Goal: Find specific fact

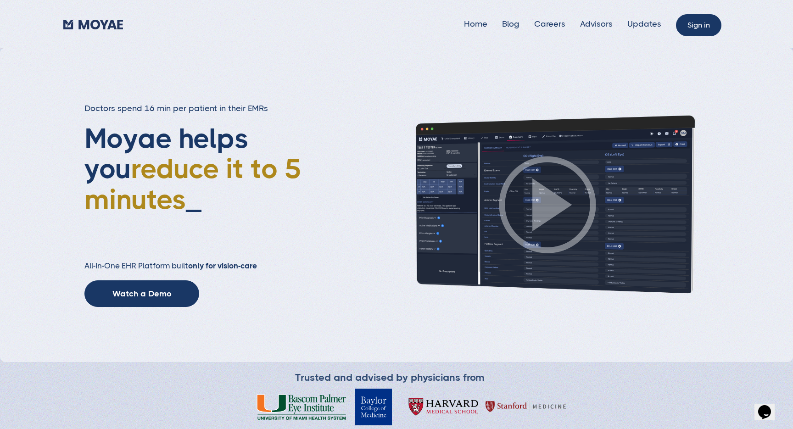
type input "Subscribe"
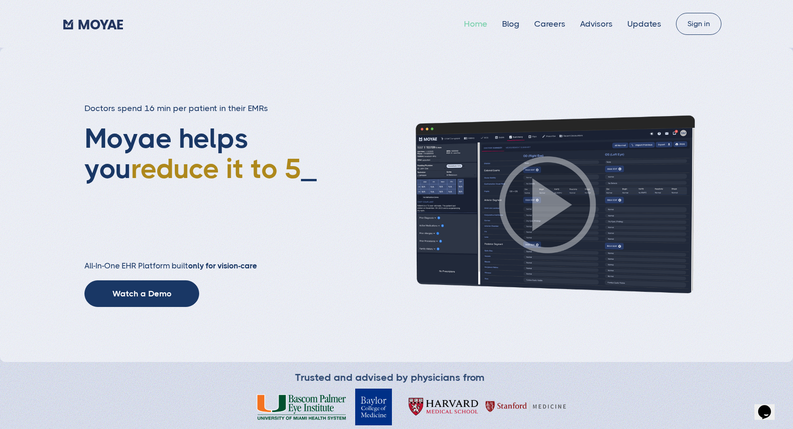
click at [485, 28] on link "Home" at bounding box center [475, 23] width 23 height 9
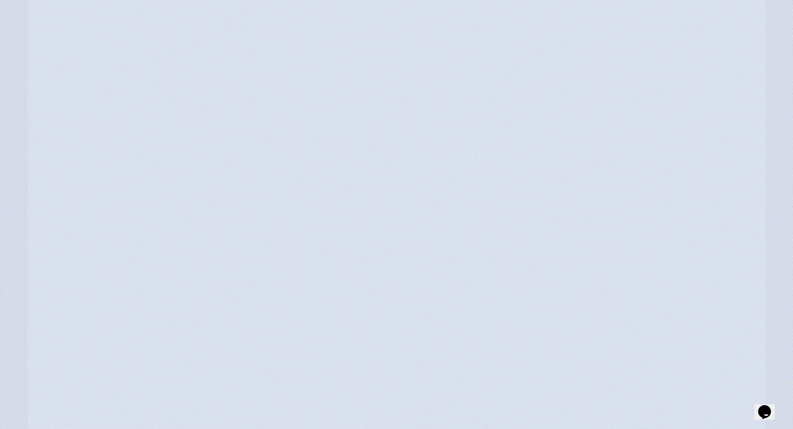
scroll to position [2331, 0]
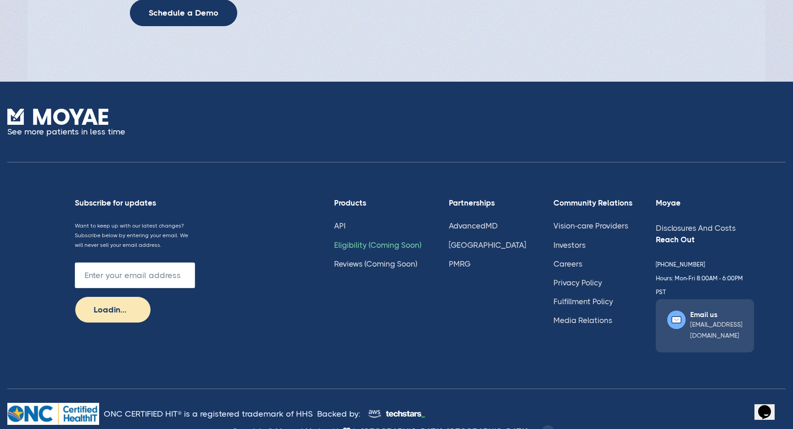
type input "Subscribe"
click at [656, 230] on link "Disclosures And Costs" at bounding box center [696, 228] width 80 height 9
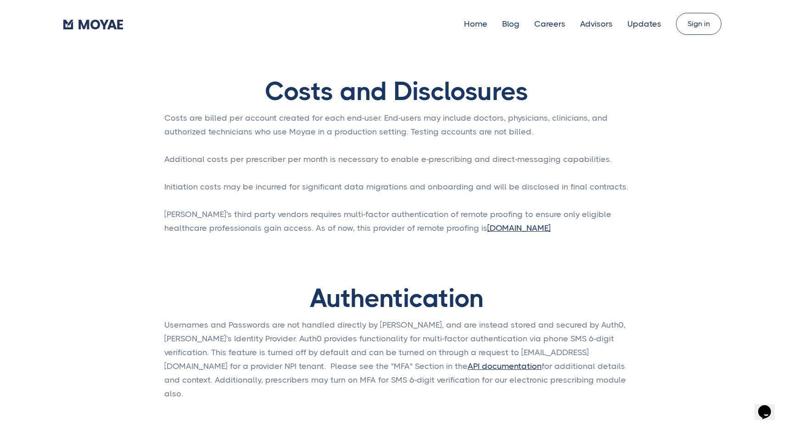
type input "Subscribe"
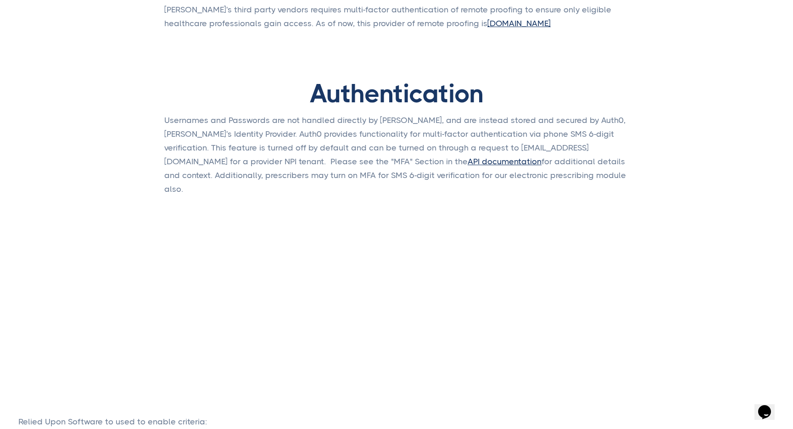
scroll to position [209, 0]
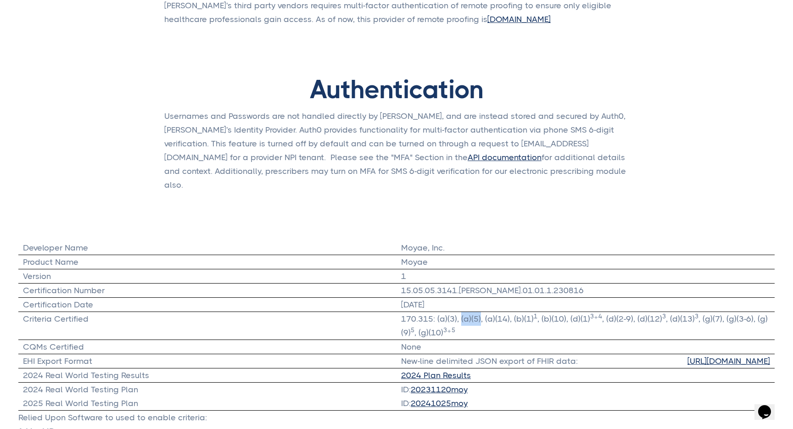
drag, startPoint x: 479, startPoint y: 306, endPoint x: 459, endPoint y: 305, distance: 19.8
click at [459, 312] on div "170.315: (a)(3), (a)(5), (a)(14), (b)(1) 1 , (b)(10), (d)(1) 3 ⁺ 4 , (d)(2-9), …" at bounding box center [585, 326] width 369 height 28
copy div "(a)(5)"
